Goal: Task Accomplishment & Management: Use online tool/utility

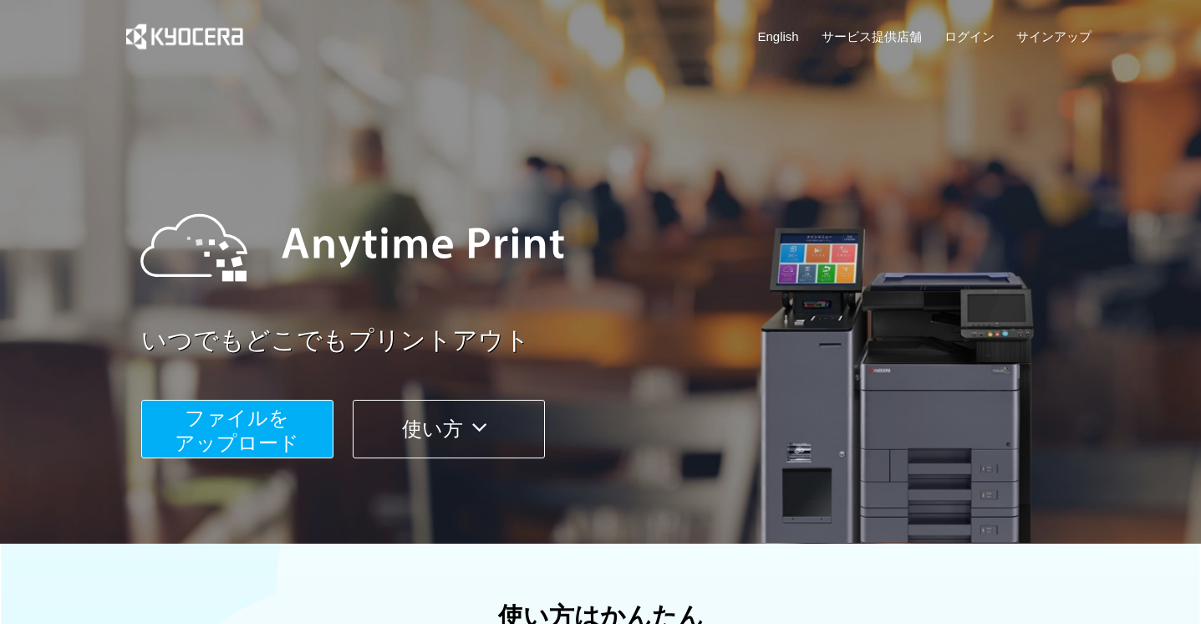
click at [308, 408] on button "ファイルを ​​アップロード" at bounding box center [237, 429] width 192 height 59
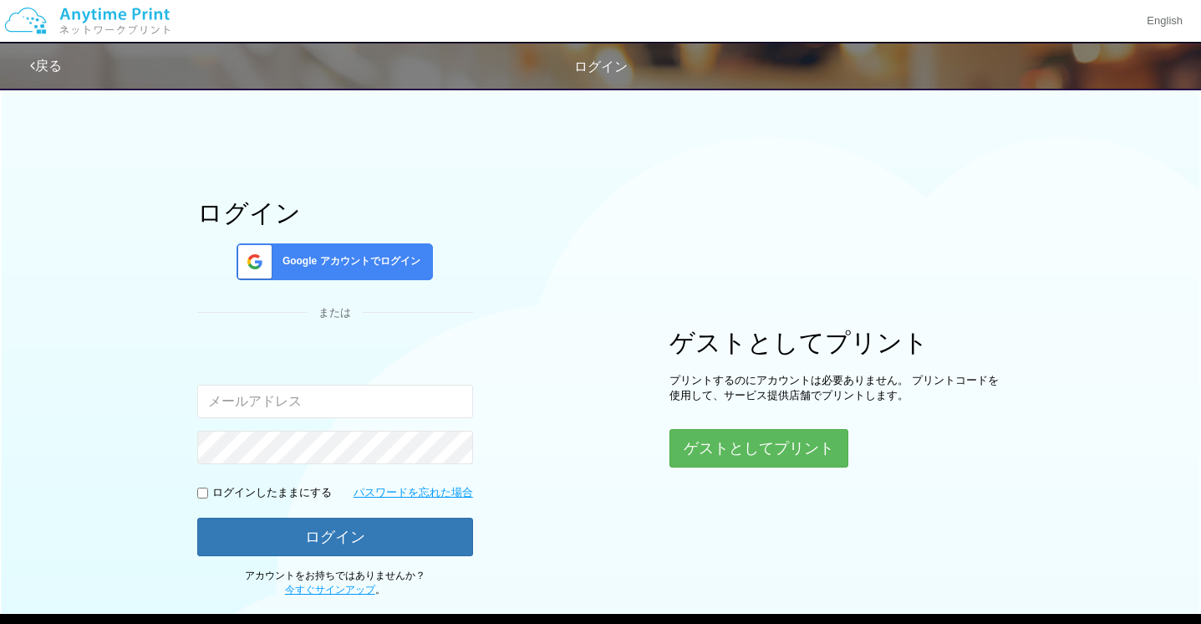
click at [792, 471] on div "ログイン Google アカウントでログイン または 入力されたメールアドレスまたはパスワードが正しくありません。 ログインしたままにする パスワードを忘れた…" at bounding box center [600, 338] width 1003 height 518
click at [792, 458] on button "ゲストとしてプリント" at bounding box center [758, 448] width 177 height 37
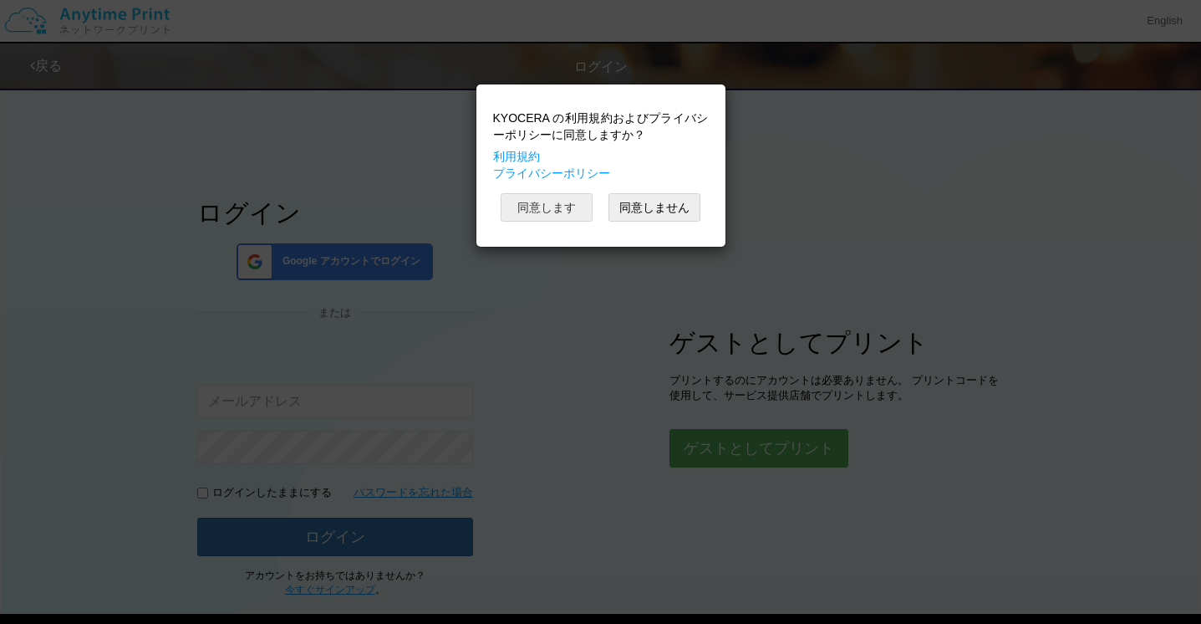
click at [563, 218] on button "同意します" at bounding box center [547, 207] width 92 height 28
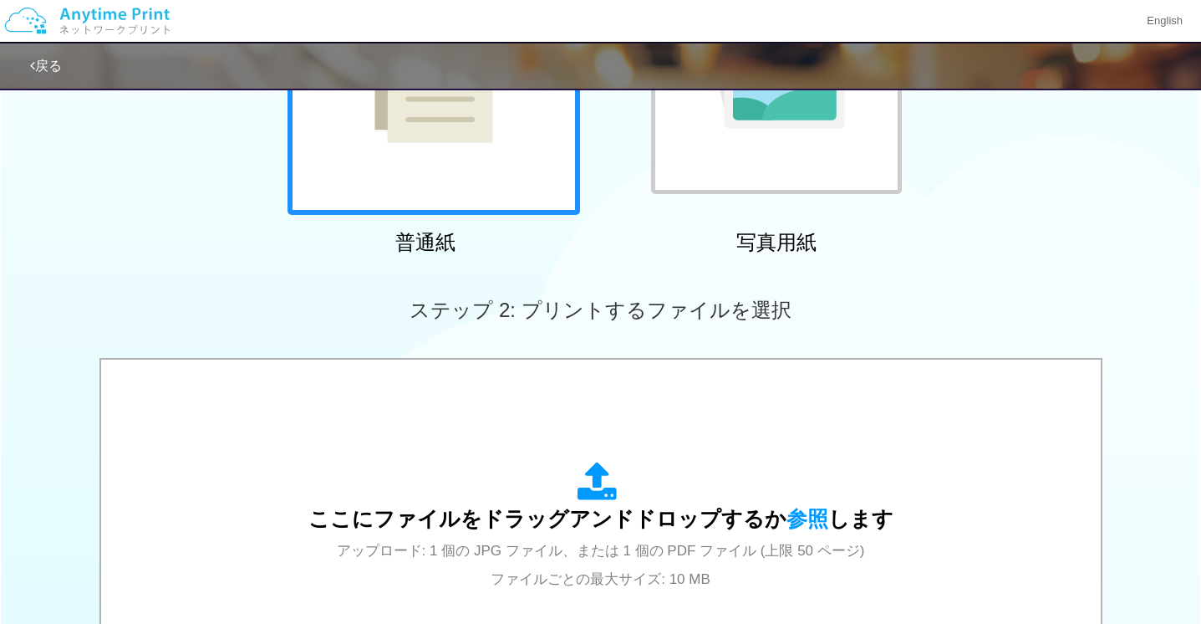
scroll to position [315, 0]
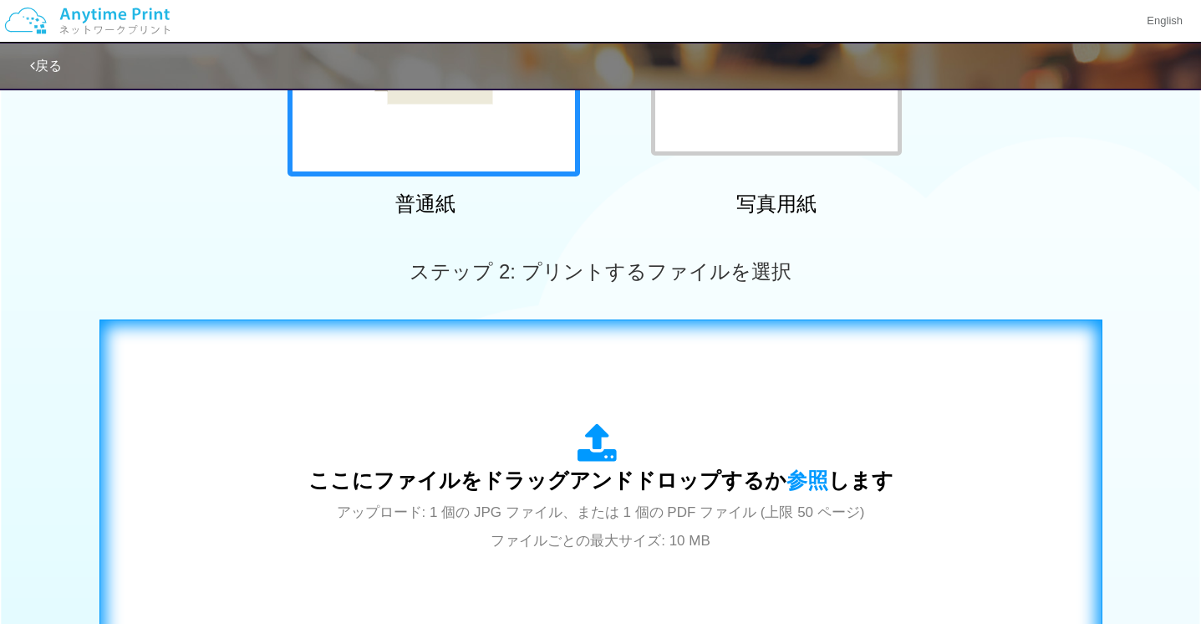
click at [550, 423] on div "ここにファイルをドラッグアンドドロップするか 参照 します アップロード: 1 個の JPG ファイル、または 1 個の PDF ファイル (上限 50 ペー…" at bounding box center [600, 488] width 585 height 130
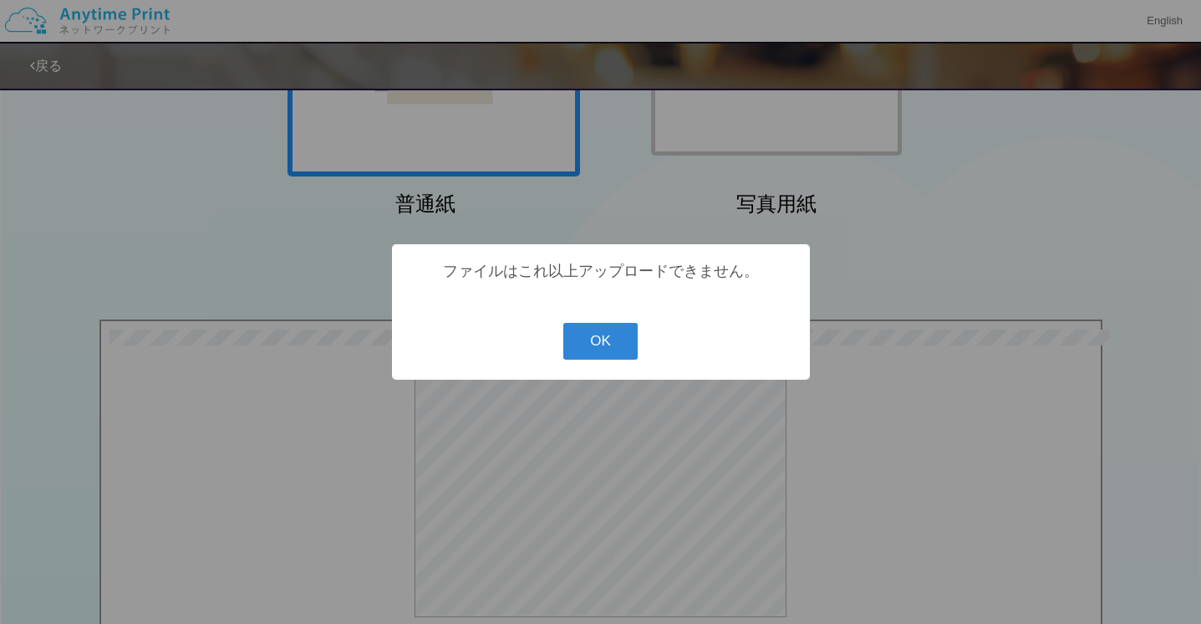
click at [617, 326] on button "OK" at bounding box center [600, 341] width 74 height 37
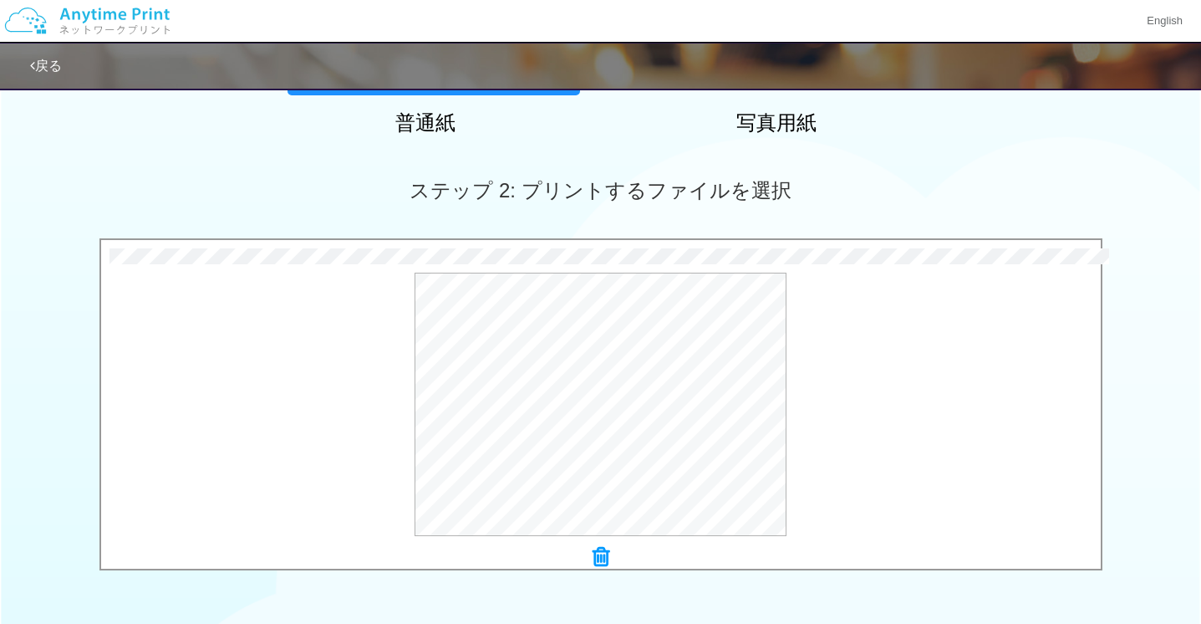
scroll to position [529, 0]
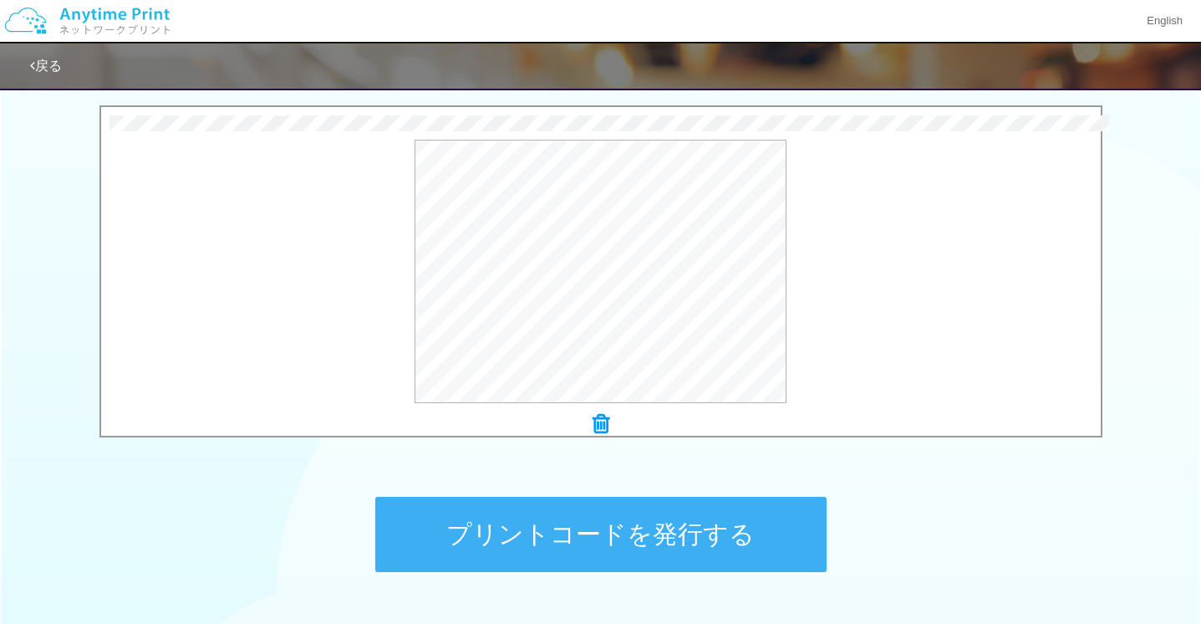
click at [568, 525] on button "プリントコードを発行する" at bounding box center [600, 534] width 451 height 75
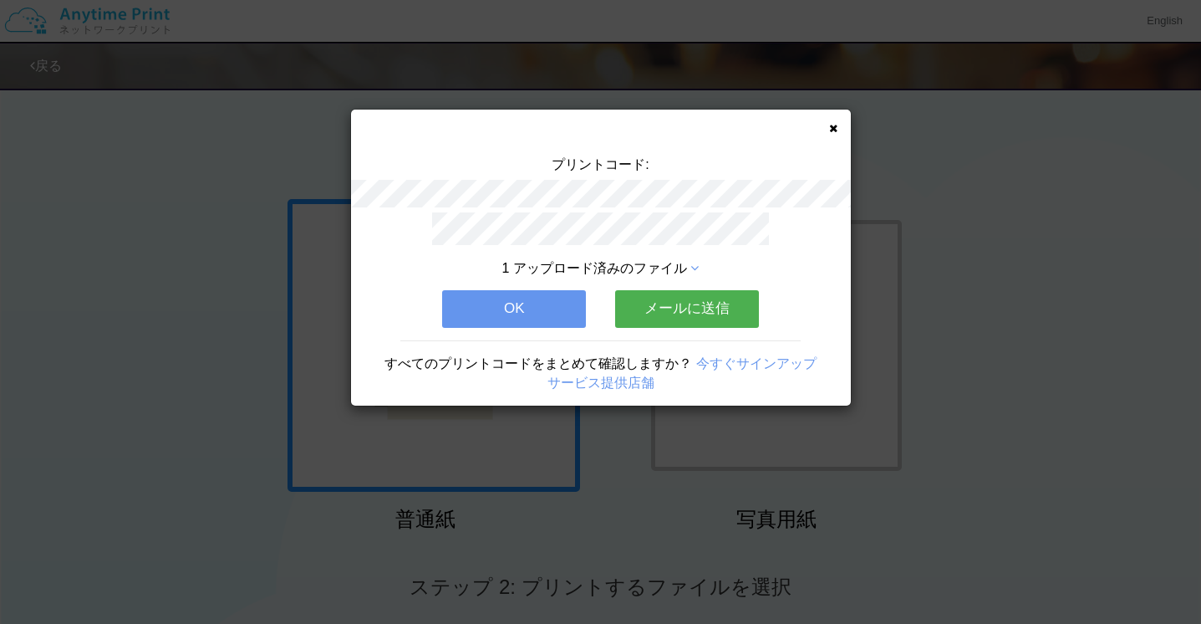
click at [834, 124] on icon at bounding box center [833, 128] width 8 height 11
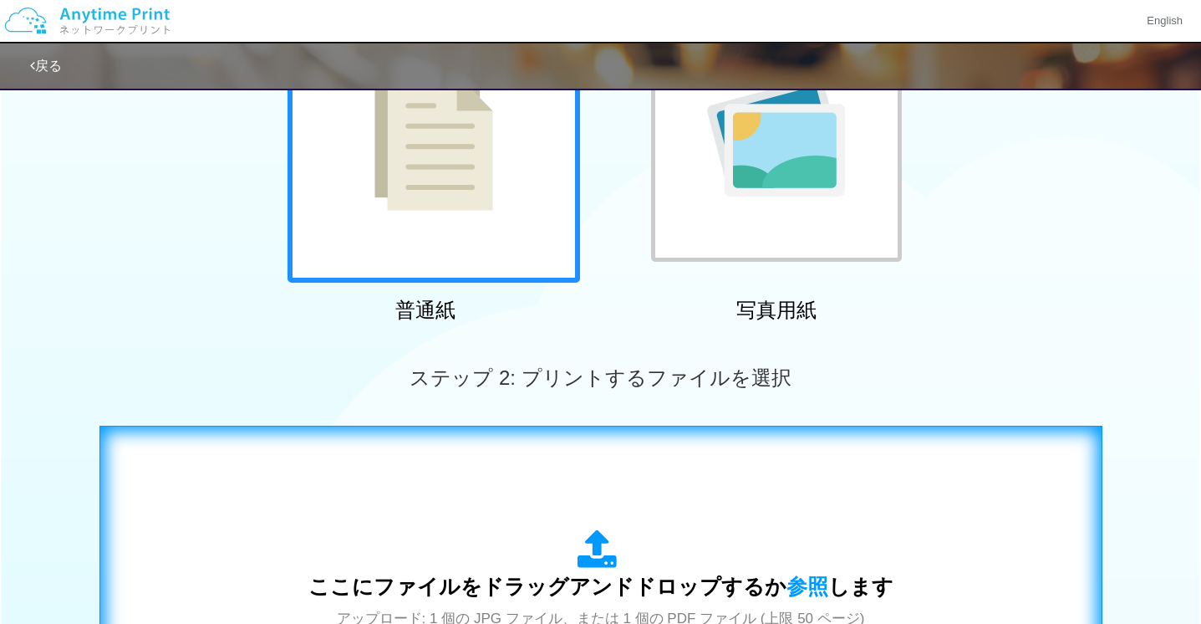
scroll to position [346, 0]
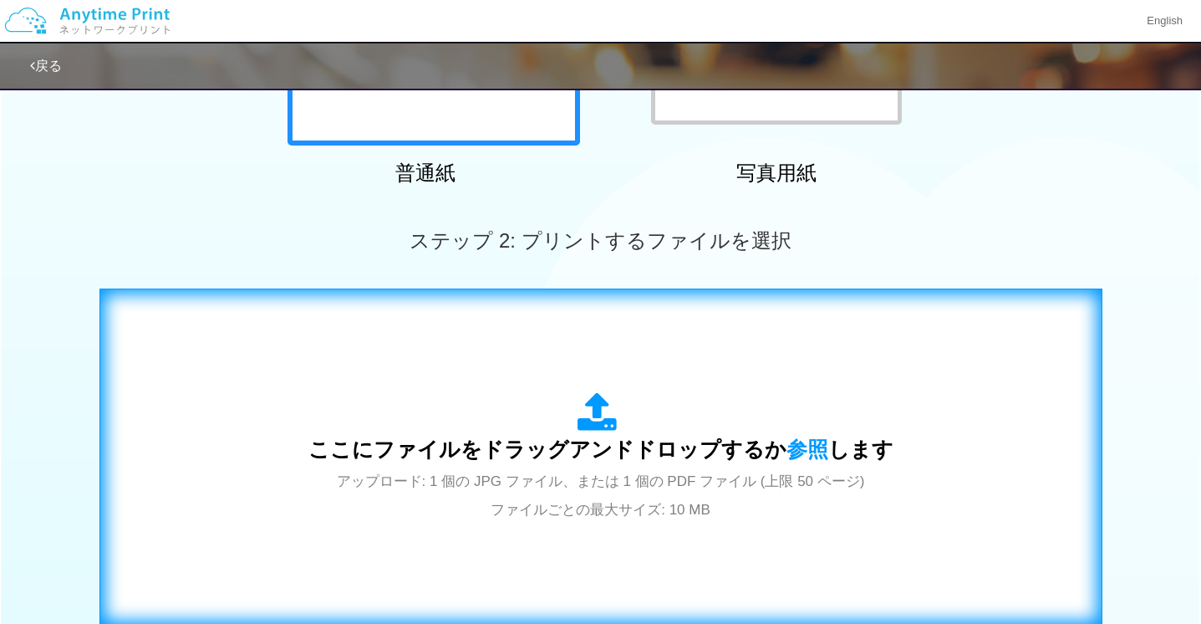
click at [577, 476] on span "アップロード: 1 個の JPG ファイル、または 1 個の PDF ファイル (上限 50 ページ) ファイルごとの最大サイズ: 10 MB" at bounding box center [601, 495] width 528 height 44
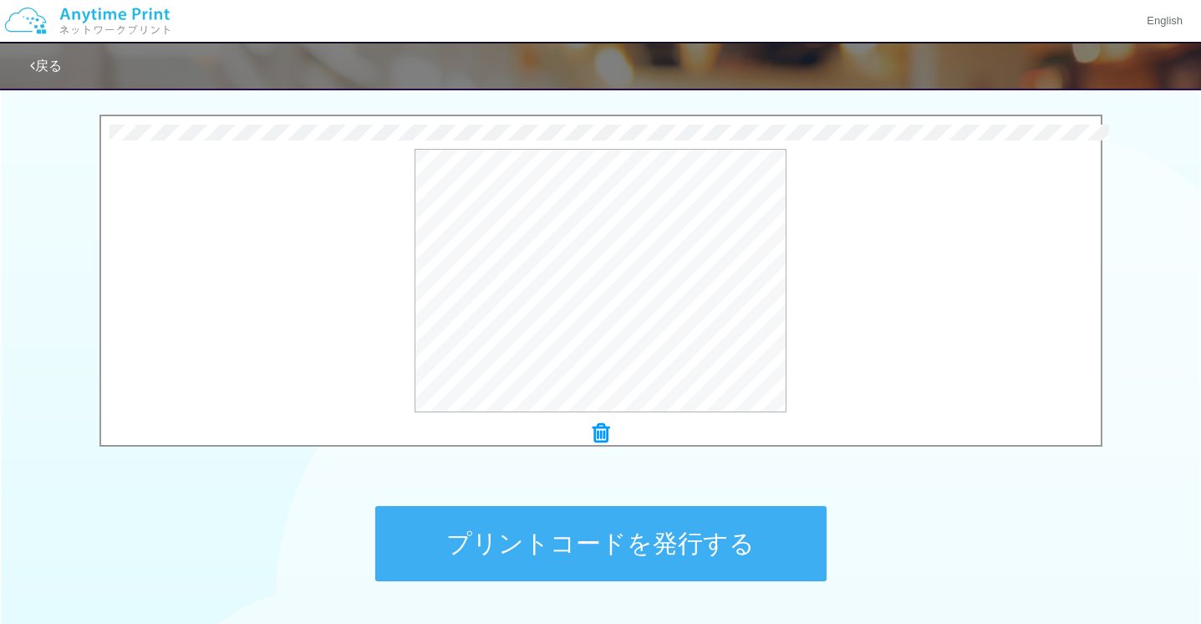
scroll to position [537, 0]
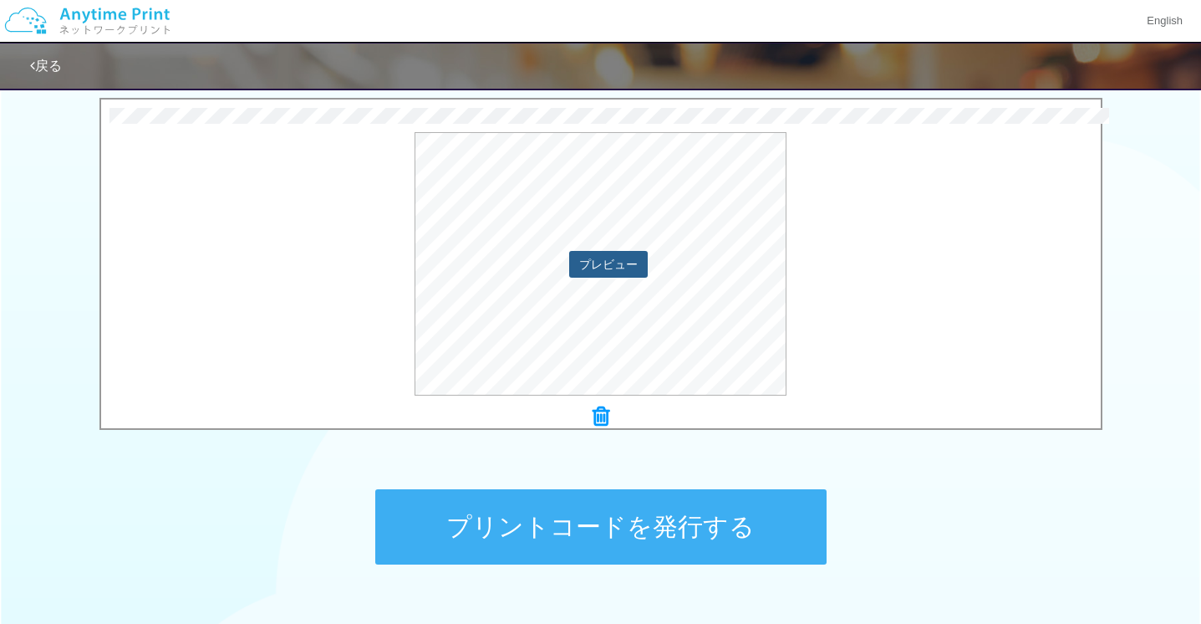
click at [615, 273] on button "プレビュー" at bounding box center [608, 264] width 79 height 27
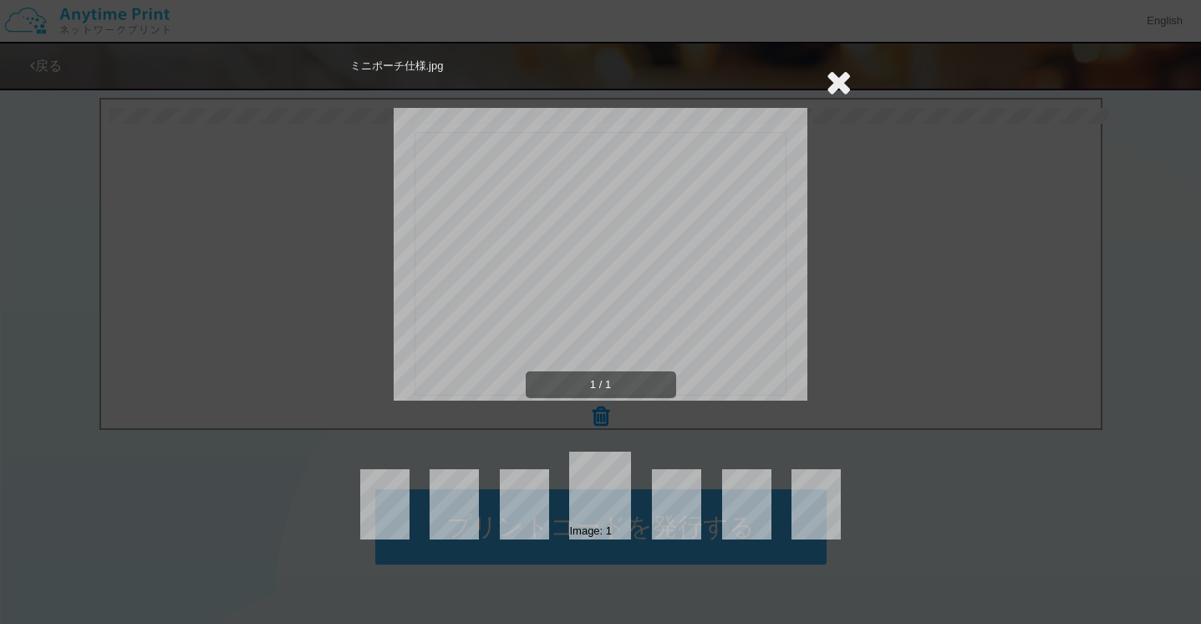
click at [830, 84] on icon at bounding box center [839, 81] width 26 height 33
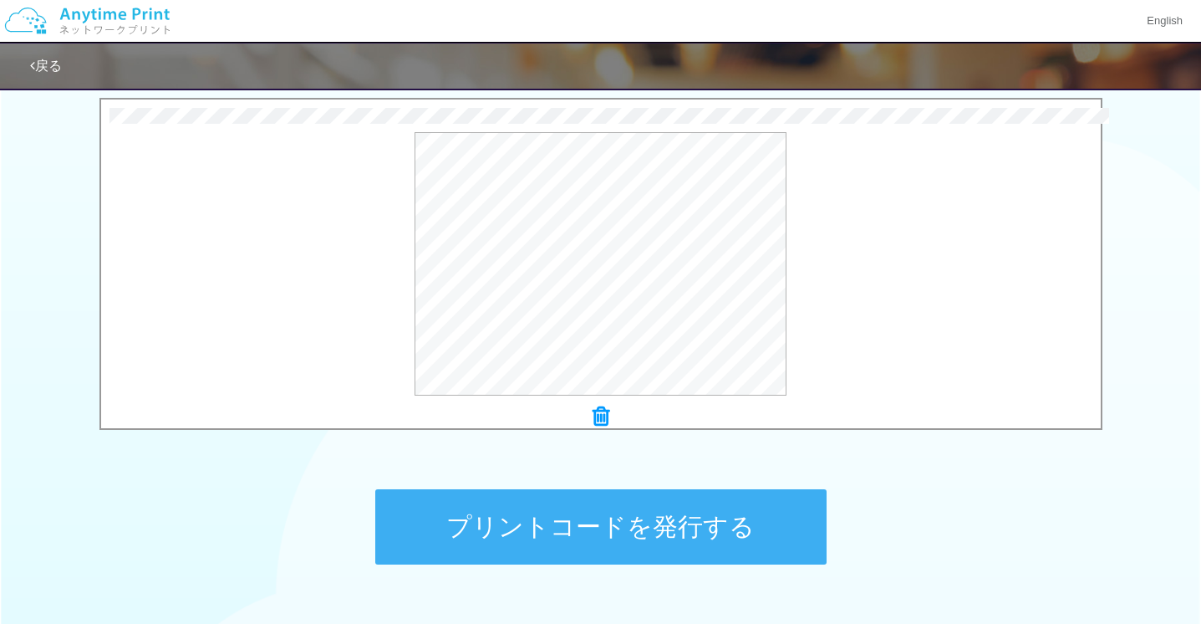
click at [660, 531] on button "プリントコードを発行する" at bounding box center [600, 526] width 451 height 75
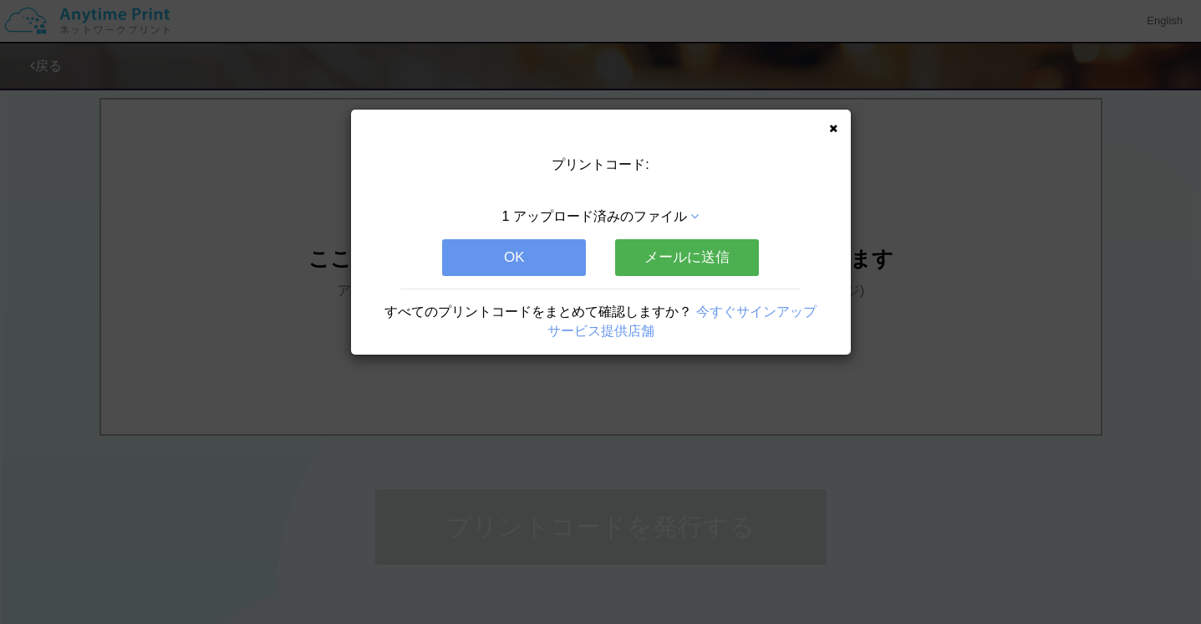
scroll to position [0, 0]
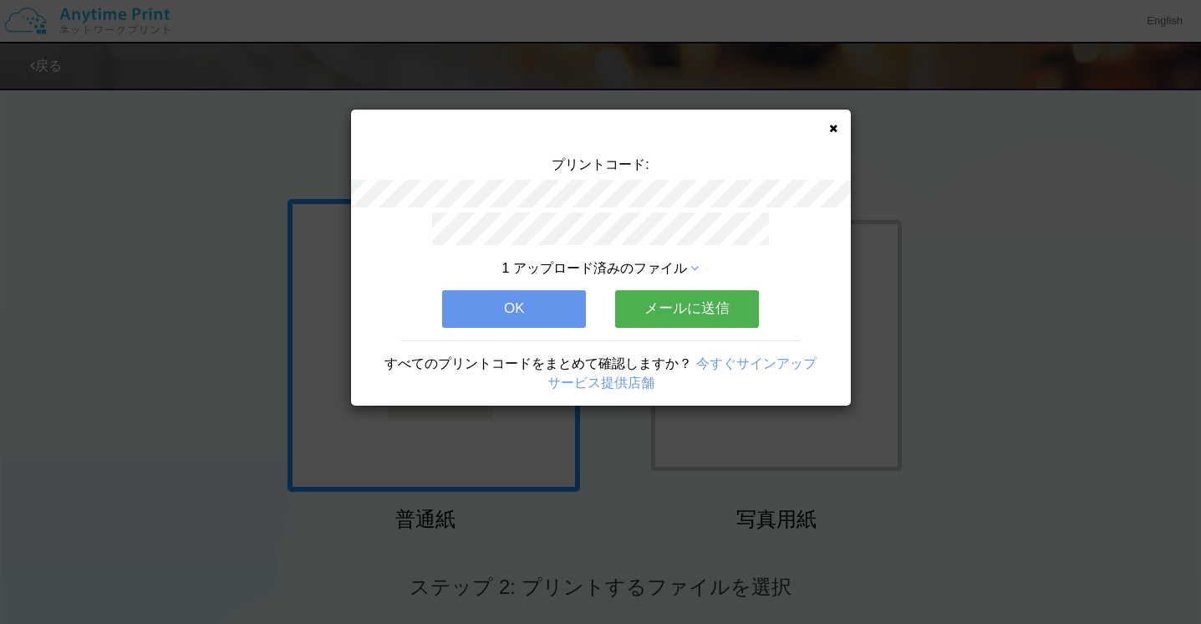
click at [837, 124] on div "プリントコード: 1 アップロード済みのファイル OK メールに送信 すべてのプリントコードをまとめて確認しますか？ 今すぐサインアップ サービス提供店舗" at bounding box center [601, 258] width 500 height 296
click at [836, 130] on icon at bounding box center [833, 128] width 8 height 11
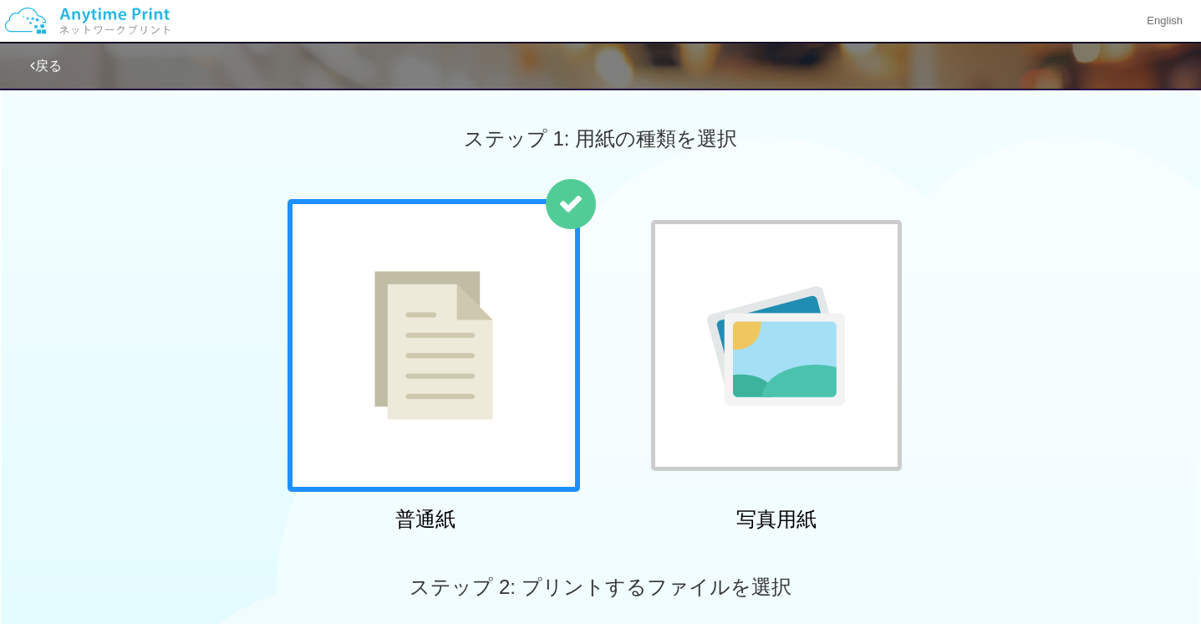
scroll to position [376, 0]
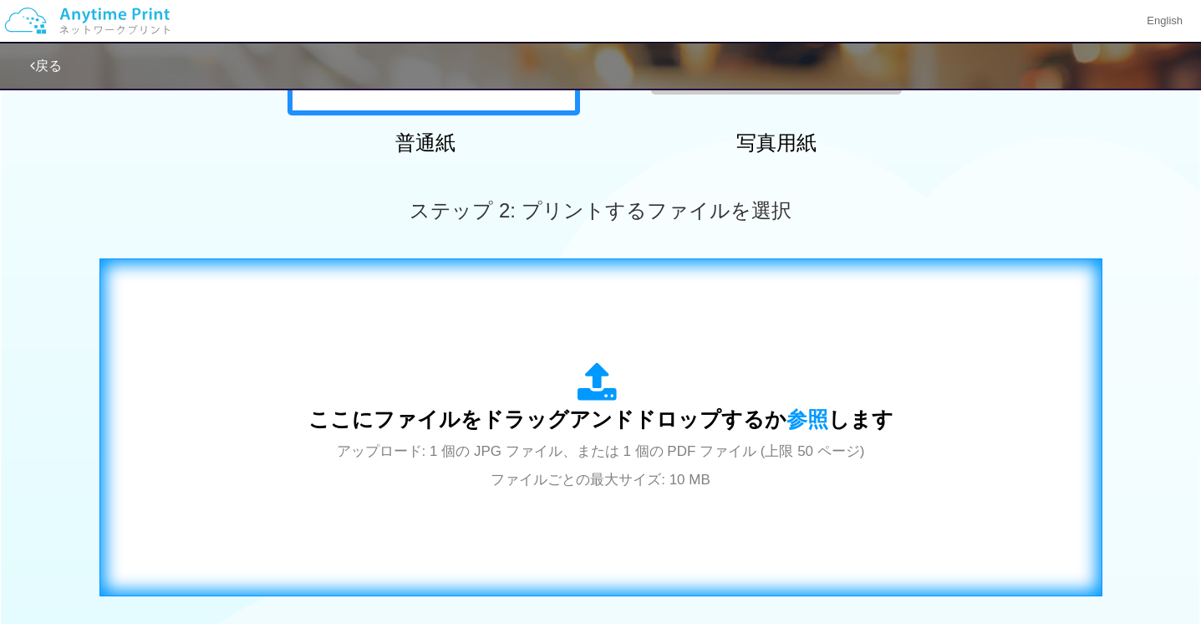
click at [578, 353] on div "ここにファイルをドラッグアンドドロップするか 参照 します アップロード: 1 個の JPG ファイル、または 1 個の PDF ファイル (上限 50 ペー…" at bounding box center [601, 427] width 968 height 303
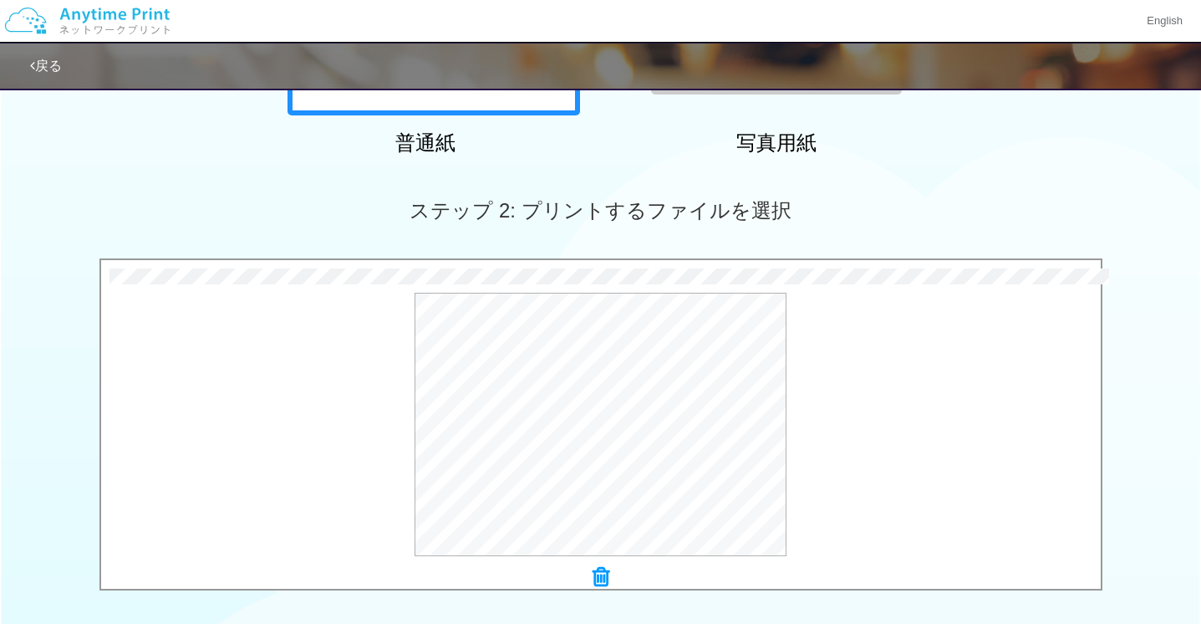
scroll to position [529, 0]
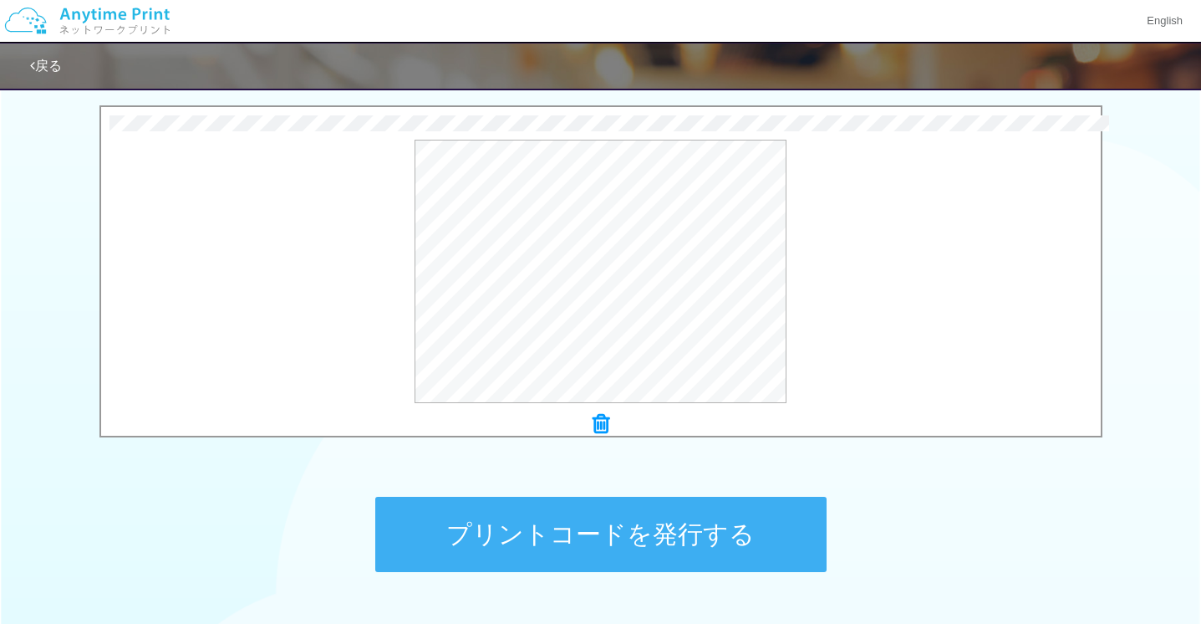
click at [664, 534] on button "プリントコードを発行する" at bounding box center [600, 534] width 451 height 75
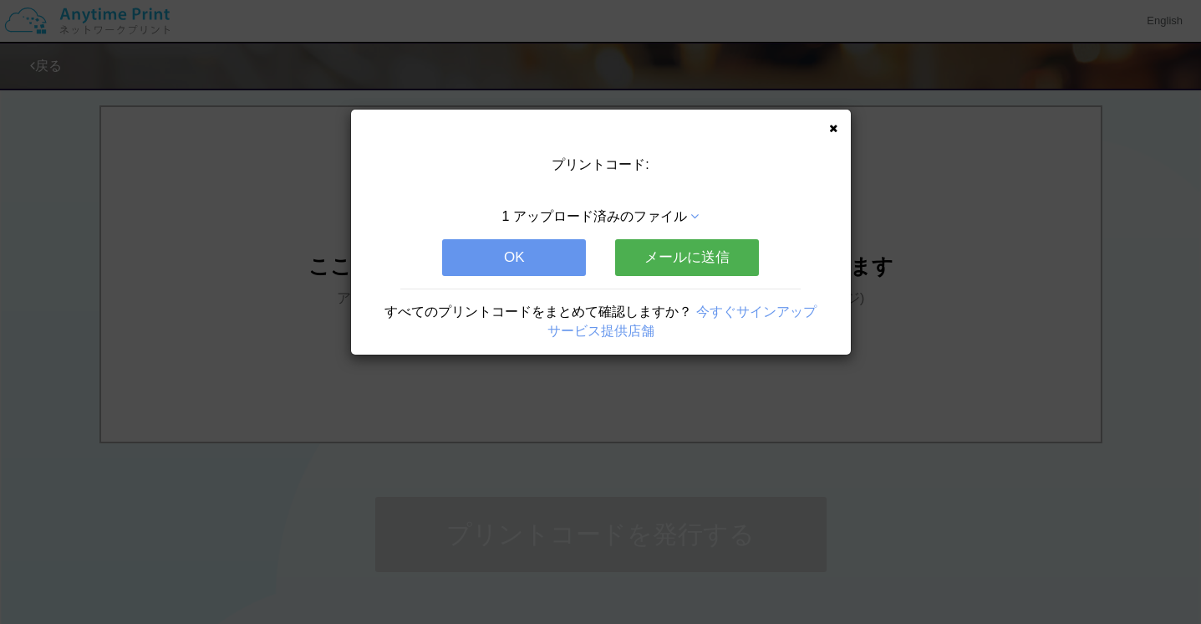
scroll to position [0, 0]
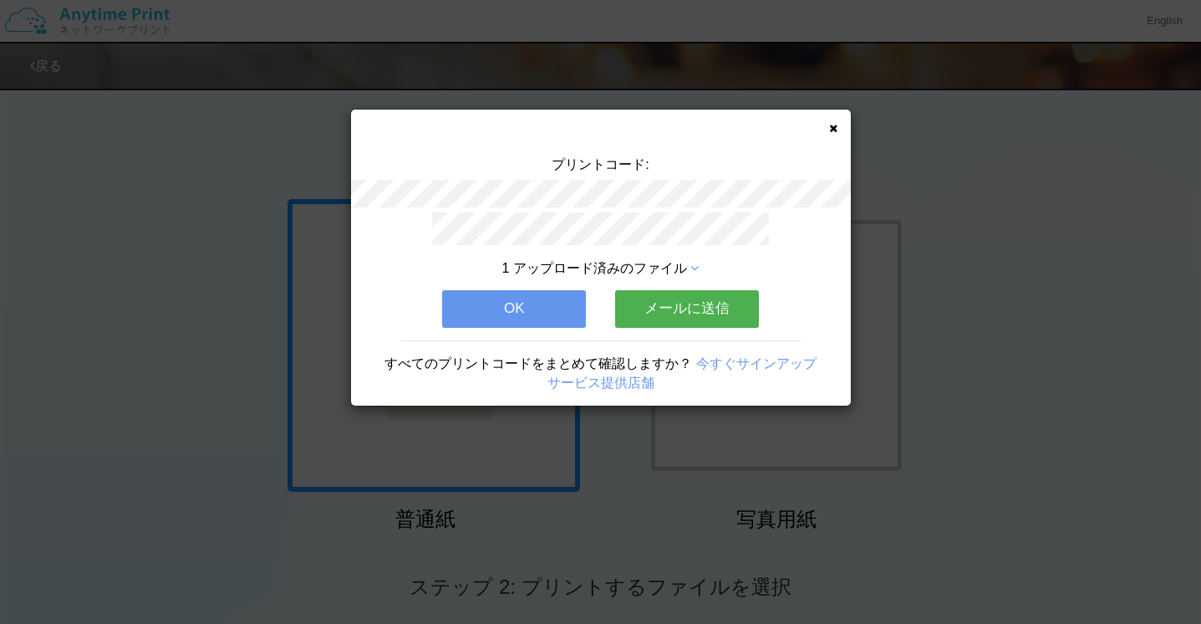
click at [923, 155] on div "プリントコード: 1 アップロード済みのファイル OK メールに送信 すべてのプリントコードをまとめて確認しますか？ 今すぐサインアップ サービス提供店舗" at bounding box center [600, 312] width 1201 height 624
